Goal: Information Seeking & Learning: Learn about a topic

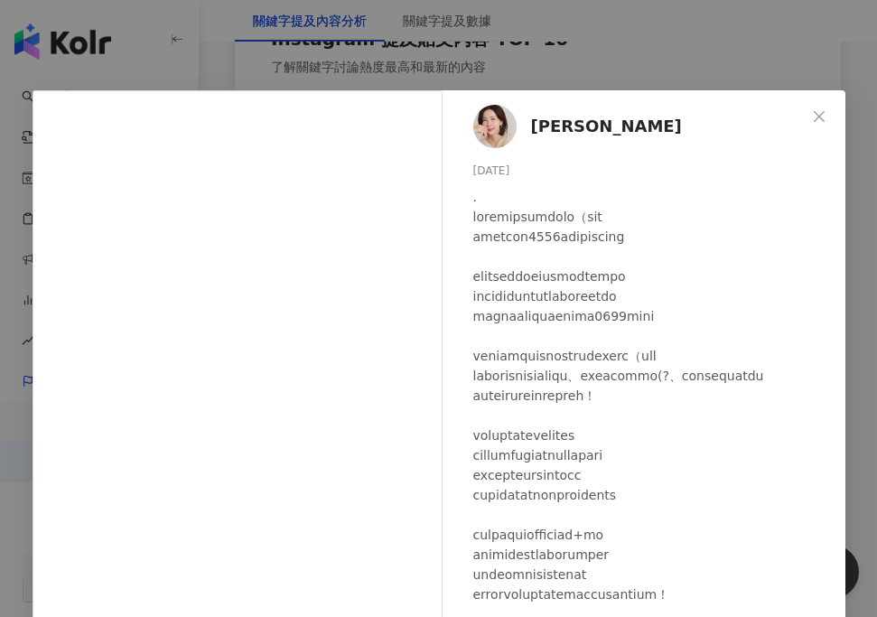
scroll to position [232, 0]
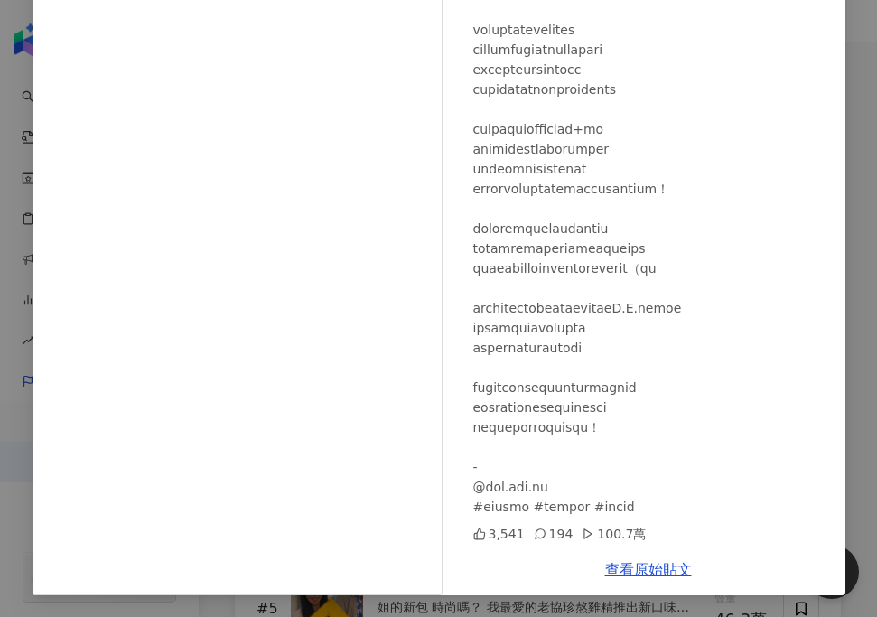
click at [14, 93] on div "[PERSON_NAME] [DATE] 3,541 194 100.7萬 查看原始貼文" at bounding box center [438, 308] width 877 height 617
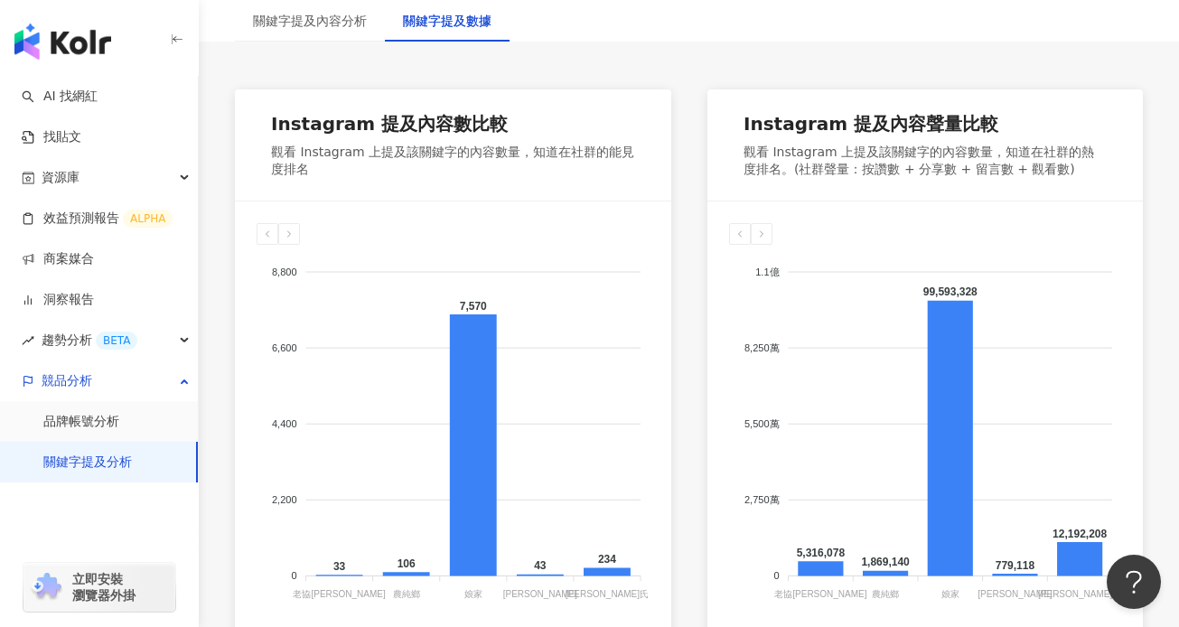
scroll to position [417, 0]
